Goal: Task Accomplishment & Management: Use online tool/utility

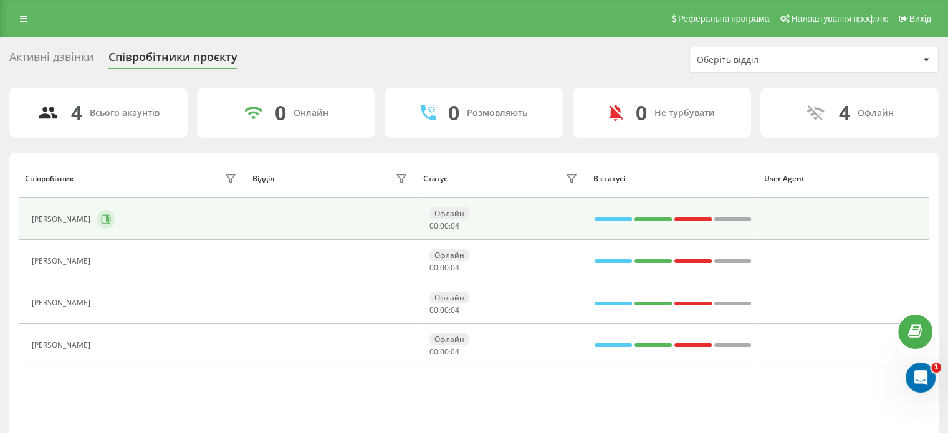
click at [103, 215] on icon at bounding box center [106, 219] width 10 height 10
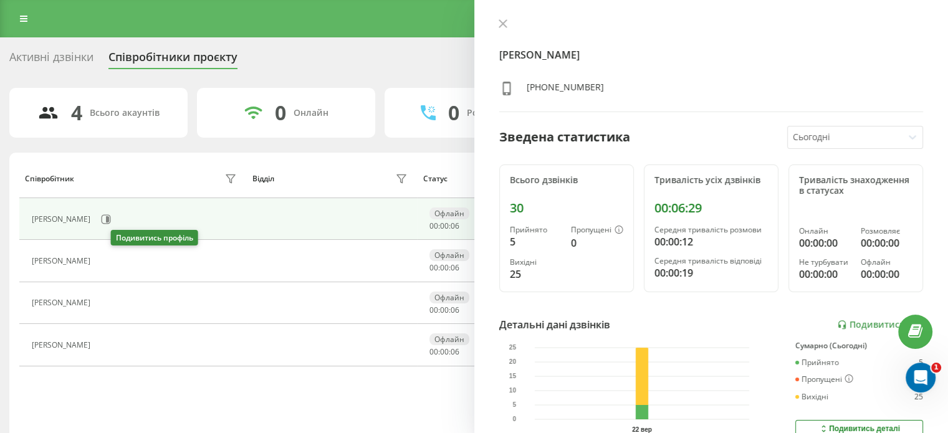
click at [109, 259] on icon at bounding box center [104, 261] width 10 height 10
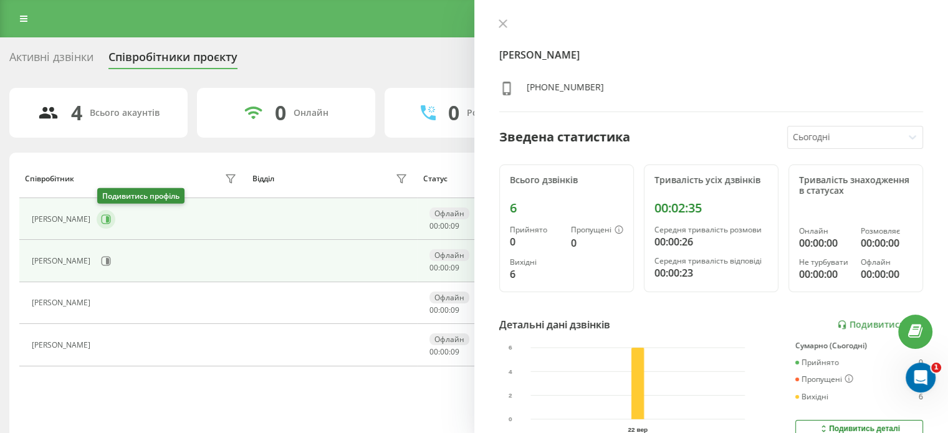
click at [112, 212] on button at bounding box center [106, 219] width 19 height 19
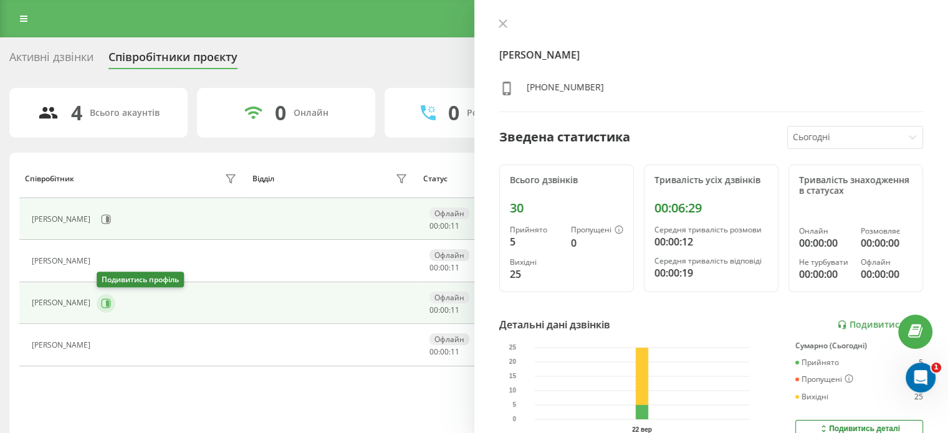
click at [110, 305] on icon at bounding box center [106, 303] width 10 height 10
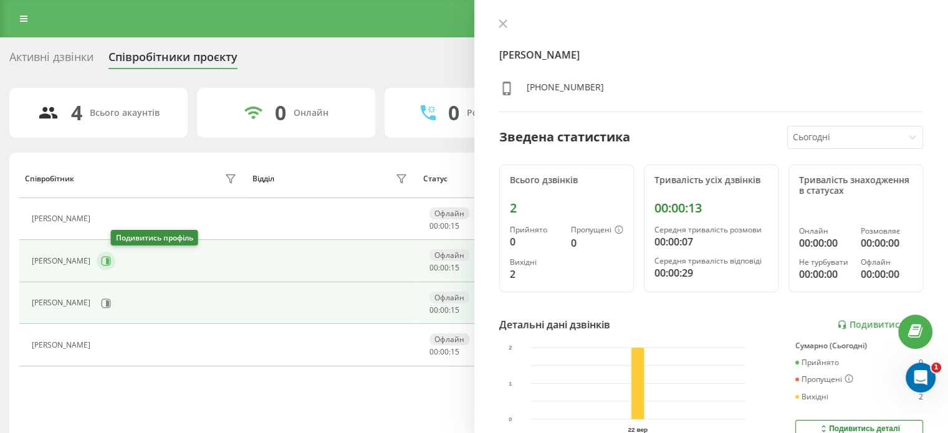
click at [111, 261] on icon at bounding box center [106, 261] width 10 height 10
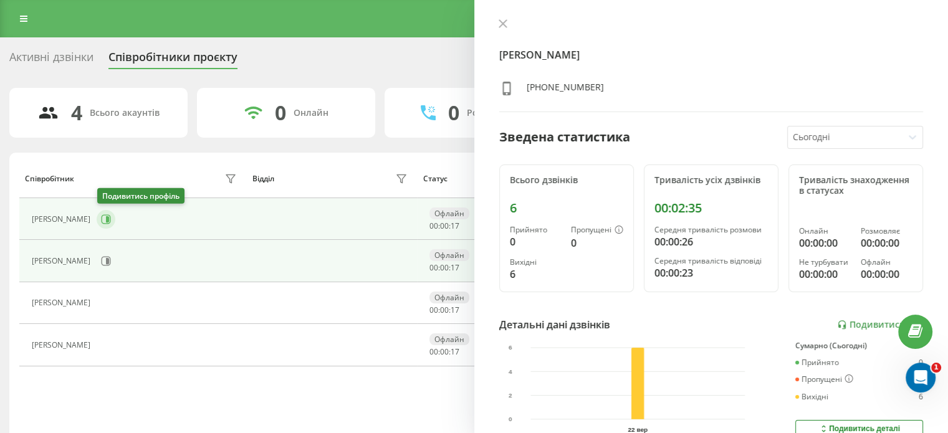
click at [112, 216] on button at bounding box center [106, 219] width 19 height 19
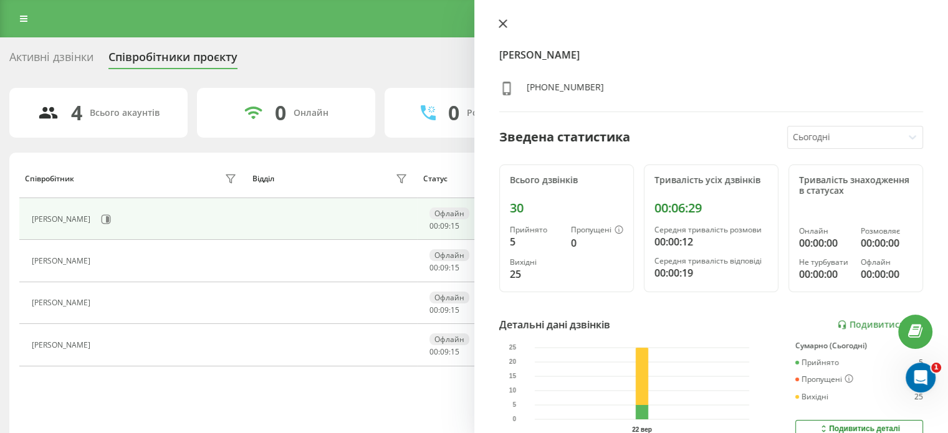
click at [504, 22] on icon at bounding box center [502, 23] width 7 height 7
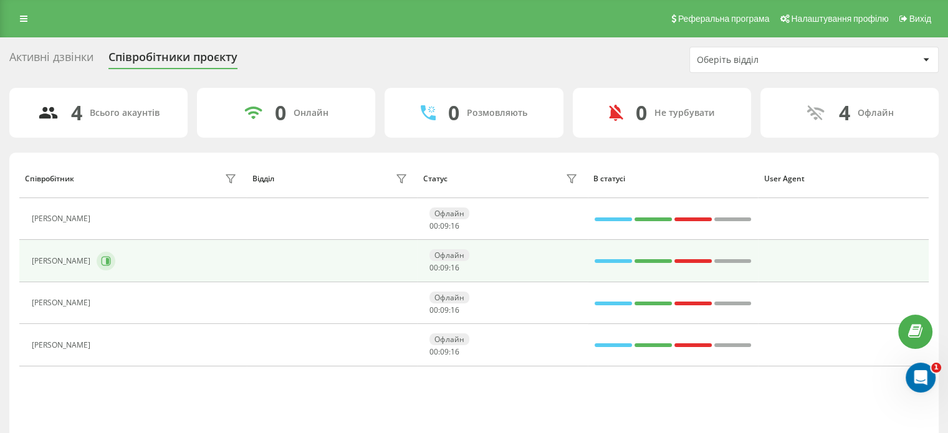
click at [111, 262] on icon at bounding box center [106, 261] width 10 height 10
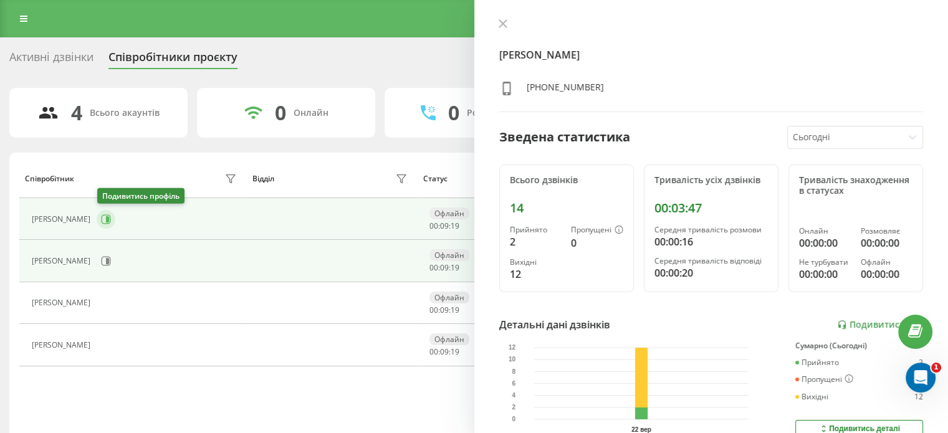
click at [112, 219] on button at bounding box center [106, 219] width 19 height 19
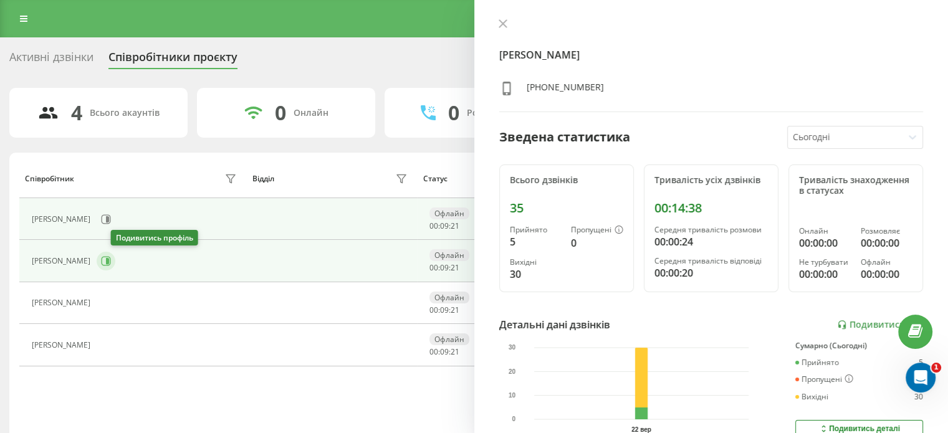
click at [111, 264] on icon at bounding box center [106, 261] width 10 height 10
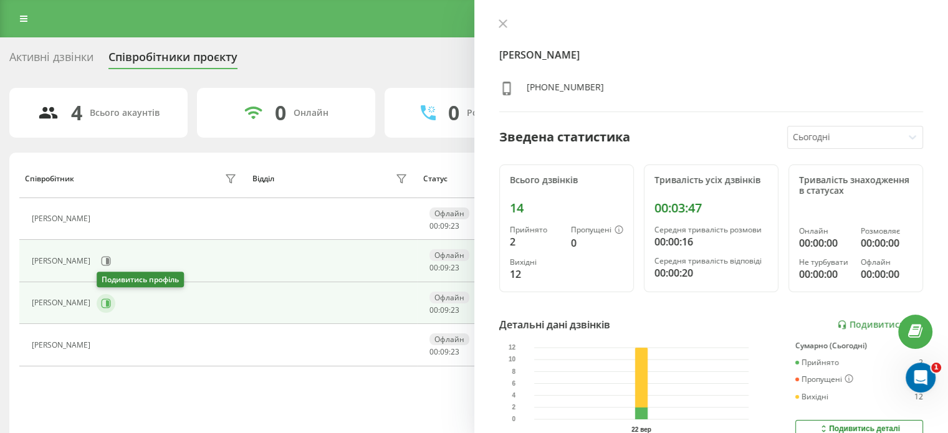
click at [114, 304] on button at bounding box center [106, 303] width 19 height 19
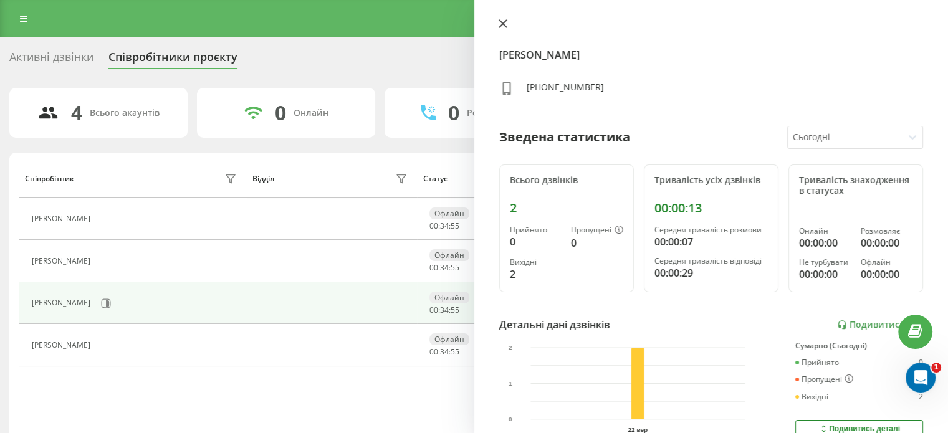
click at [500, 22] on icon at bounding box center [502, 23] width 7 height 7
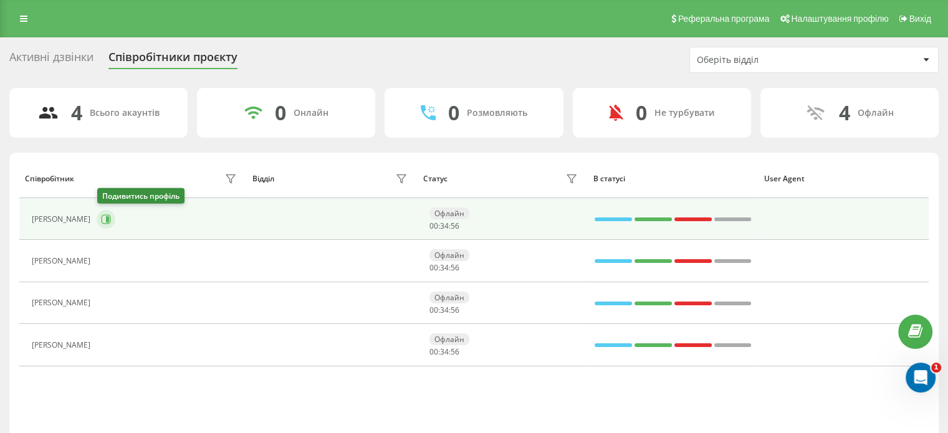
click at [107, 214] on icon at bounding box center [106, 218] width 9 height 9
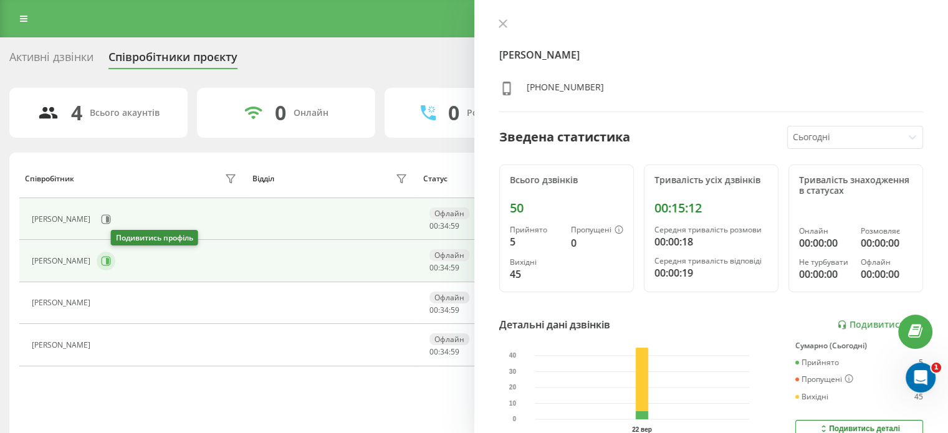
click at [111, 261] on icon at bounding box center [106, 261] width 10 height 10
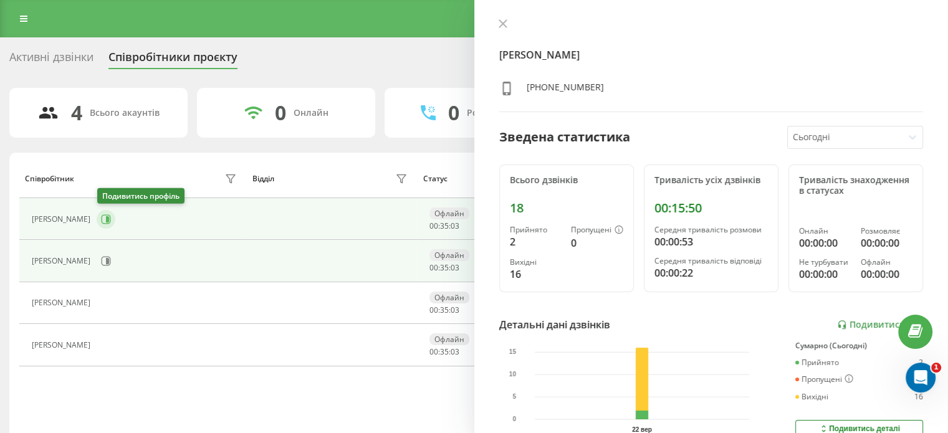
click at [105, 216] on icon at bounding box center [106, 219] width 10 height 10
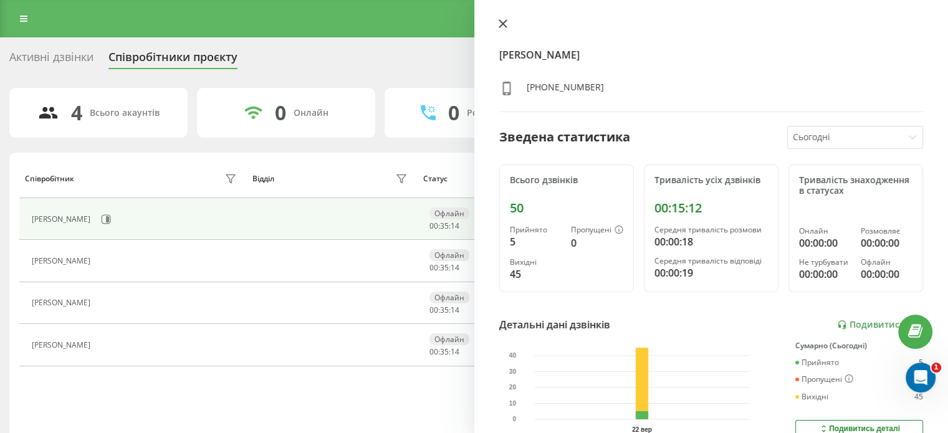
click at [505, 24] on icon at bounding box center [503, 23] width 9 height 9
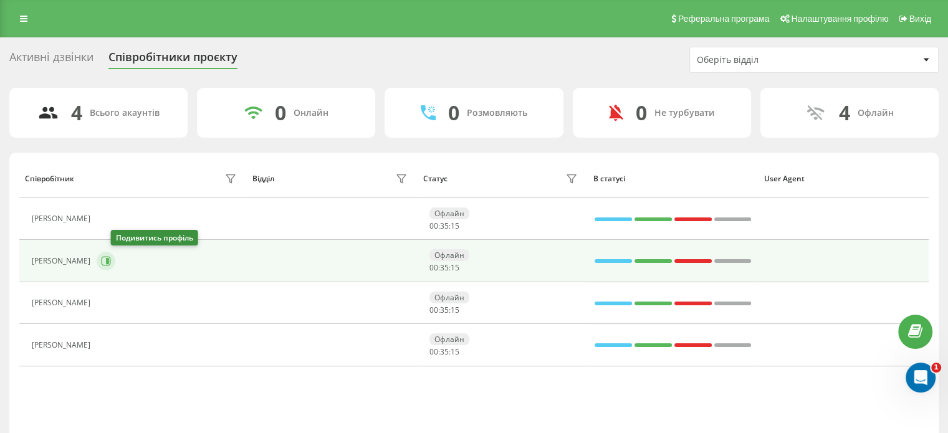
click at [111, 261] on icon at bounding box center [106, 261] width 10 height 10
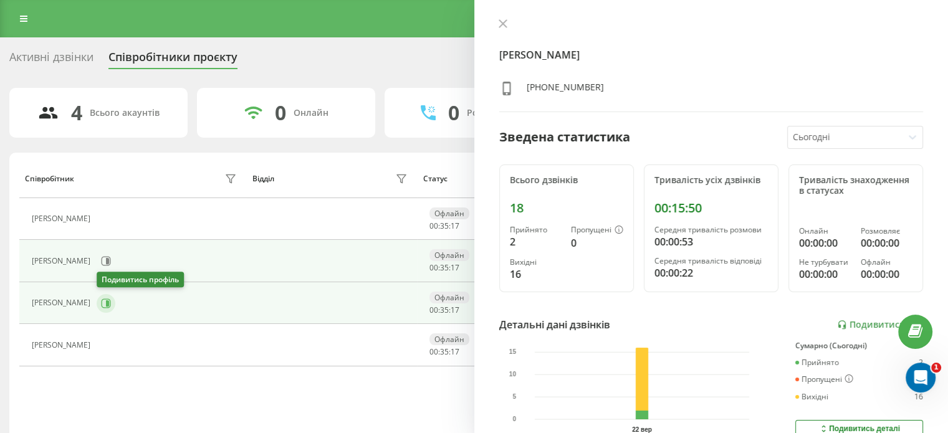
click at [110, 303] on icon at bounding box center [106, 302] width 9 height 9
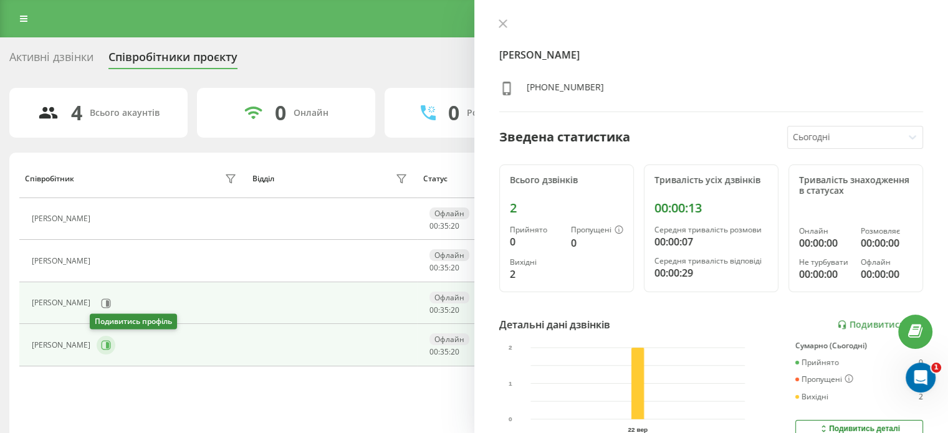
click at [103, 346] on icon at bounding box center [106, 345] width 10 height 10
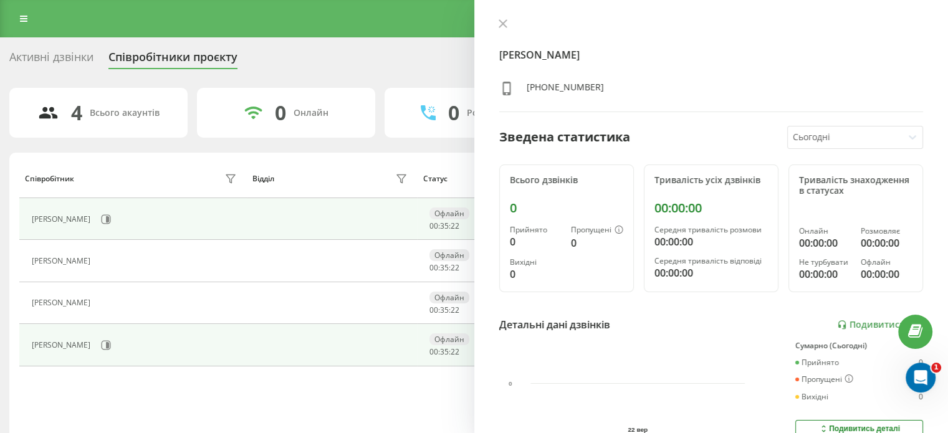
click at [113, 226] on div "[PERSON_NAME]" at bounding box center [136, 219] width 208 height 21
click at [109, 219] on icon at bounding box center [107, 219] width 3 height 6
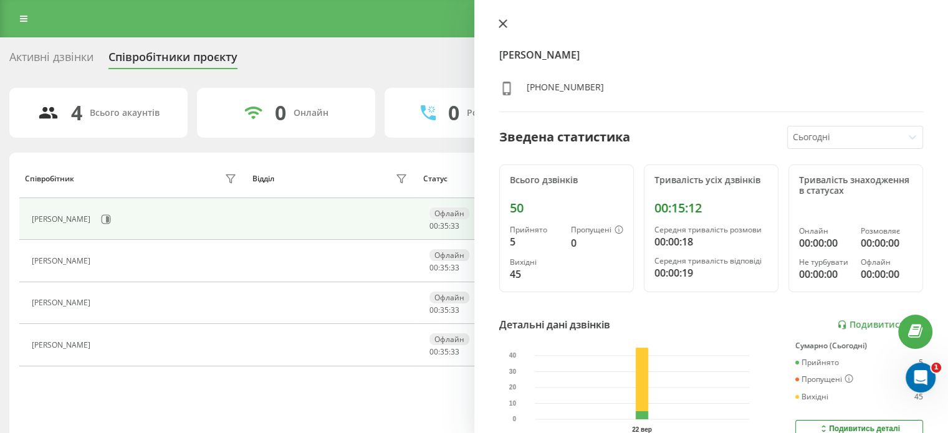
click at [505, 19] on icon at bounding box center [503, 23] width 9 height 9
